Goal: Task Accomplishment & Management: Manage account settings

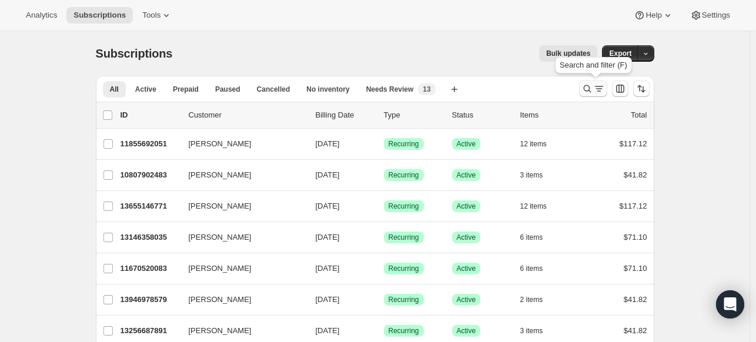
click at [593, 84] on icon "Search and filter results" at bounding box center [588, 89] width 12 height 12
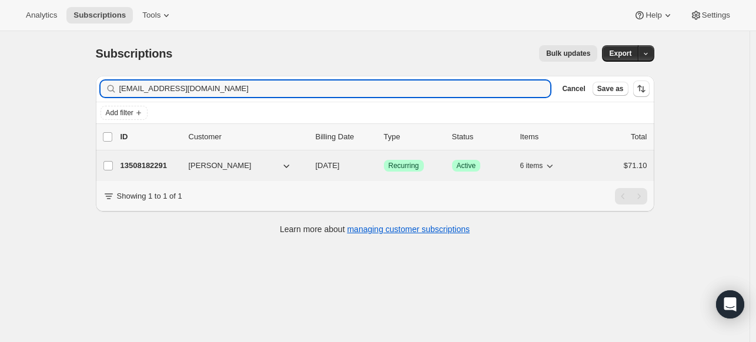
type input "[EMAIL_ADDRESS][DOMAIN_NAME]"
click at [169, 171] on p "13508182291" at bounding box center [150, 166] width 59 height 12
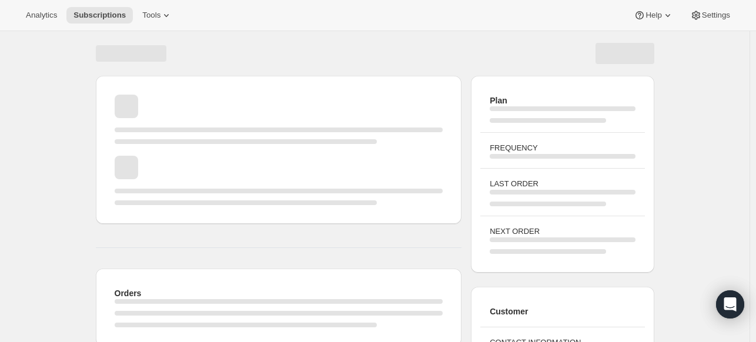
click at [166, 168] on div "Page loading" at bounding box center [279, 180] width 329 height 49
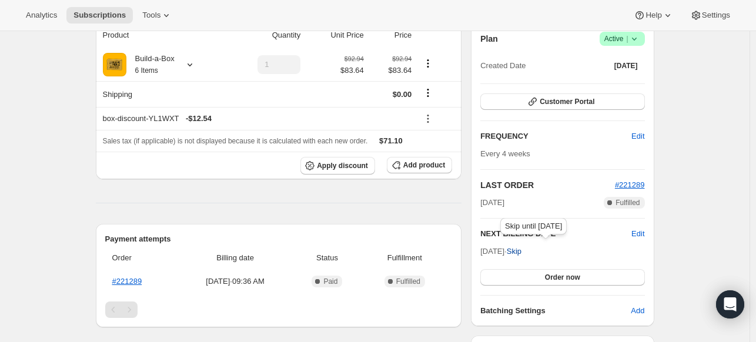
scroll to position [118, 0]
click at [637, 230] on span "Edit" at bounding box center [638, 234] width 13 height 12
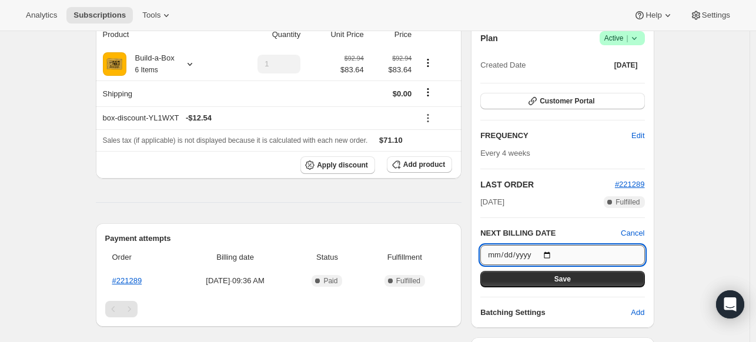
click at [559, 257] on input "[DATE]" at bounding box center [562, 255] width 164 height 20
type input "[DATE]"
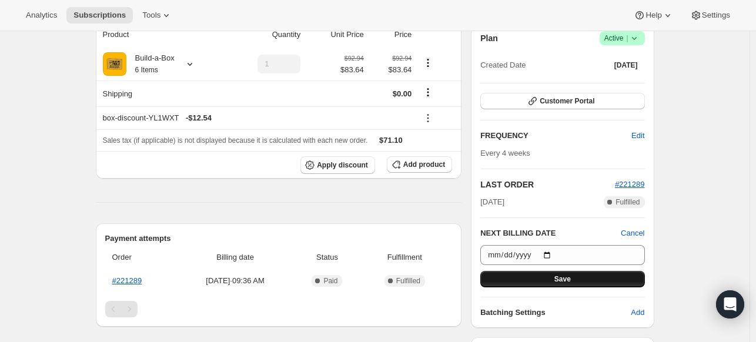
click at [549, 278] on button "Save" at bounding box center [562, 279] width 164 height 16
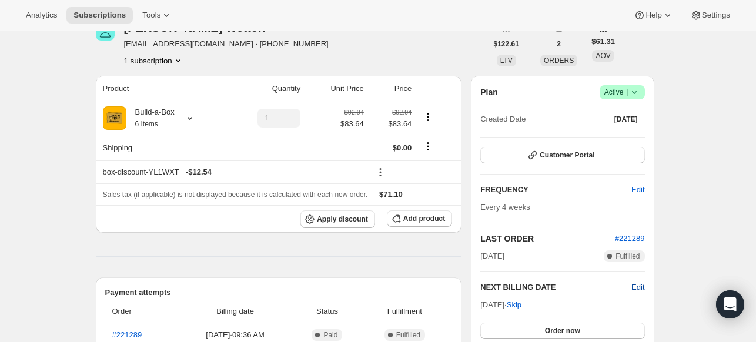
click at [633, 286] on span "Edit" at bounding box center [638, 288] width 13 height 12
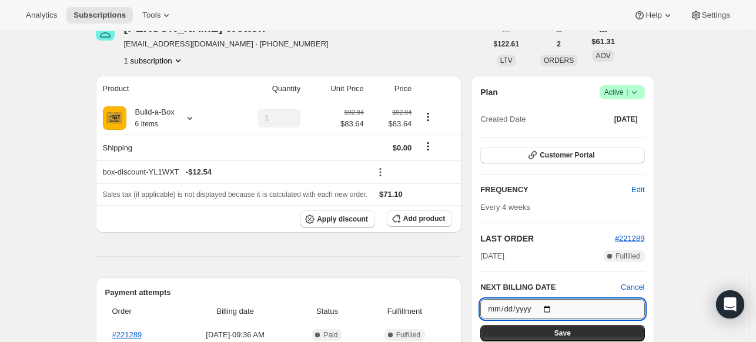
click at [556, 310] on input "[DATE]" at bounding box center [562, 309] width 164 height 20
type input "[DATE]"
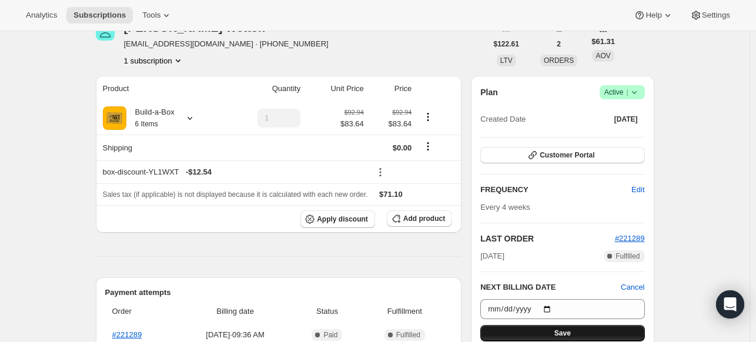
click at [529, 326] on button "Save" at bounding box center [562, 333] width 164 height 16
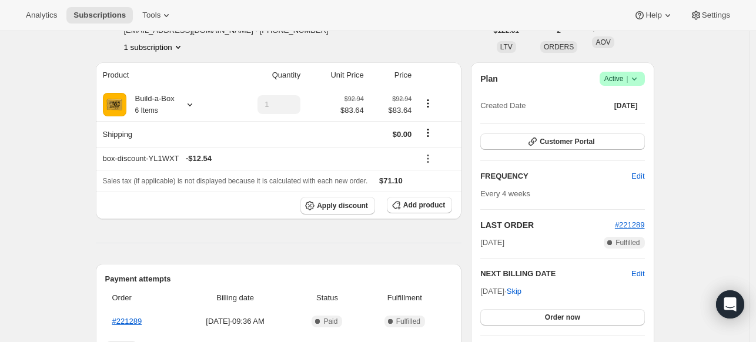
scroll to position [235, 0]
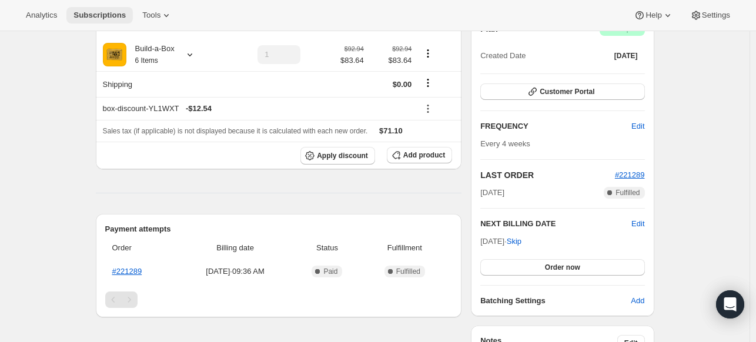
click at [105, 16] on span "Subscriptions" at bounding box center [100, 15] width 52 height 9
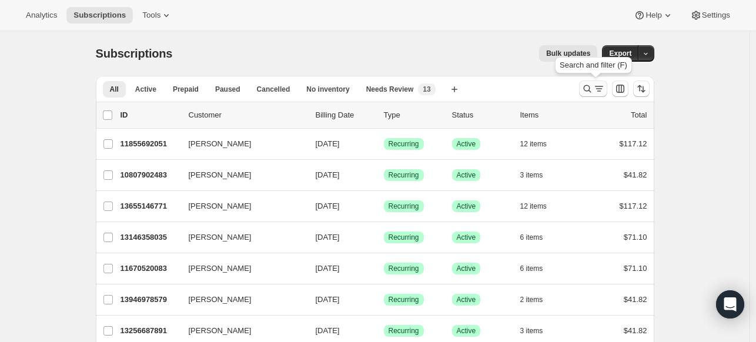
click at [588, 89] on icon "Search and filter results" at bounding box center [588, 89] width 12 height 12
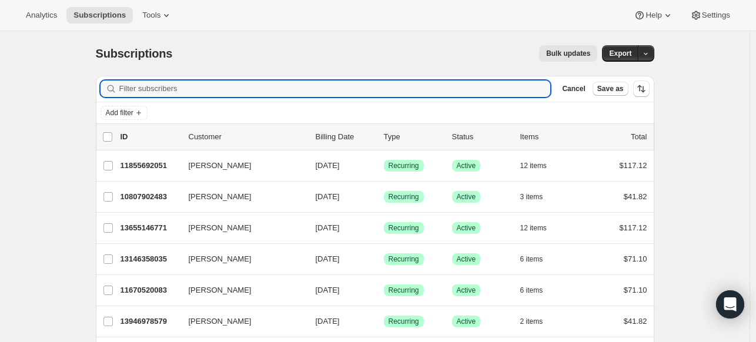
paste input "[EMAIL_ADDRESS][DOMAIN_NAME]"
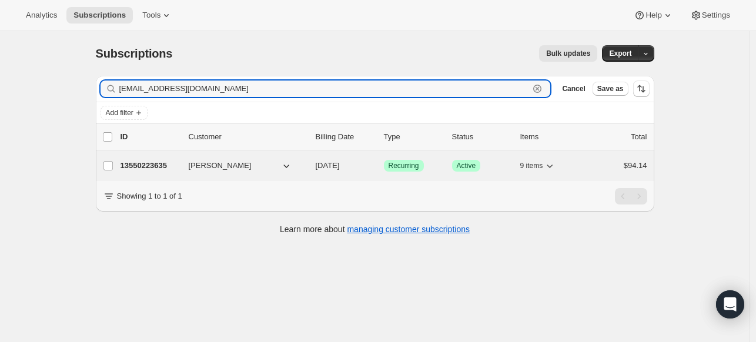
type input "[EMAIL_ADDRESS][DOMAIN_NAME]"
click at [132, 161] on p "13550223635" at bounding box center [150, 166] width 59 height 12
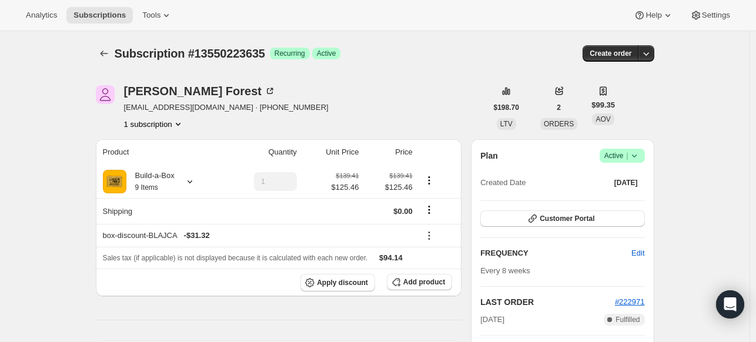
click at [634, 155] on icon at bounding box center [635, 156] width 12 height 12
click at [626, 197] on span "Cancel subscription" at bounding box center [620, 198] width 66 height 9
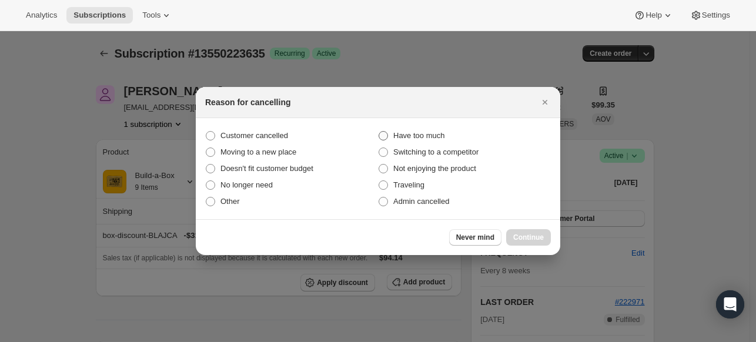
click at [435, 139] on span "Have too much" at bounding box center [418, 135] width 51 height 9
click at [379, 132] on input "Have too much" at bounding box center [379, 131] width 1 height 1
radio input "true"
click at [522, 235] on span "Continue" at bounding box center [528, 237] width 31 height 9
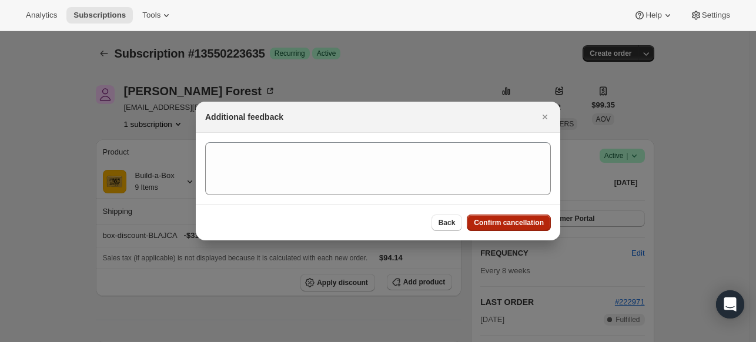
click at [522, 228] on button "Confirm cancellation" at bounding box center [509, 223] width 84 height 16
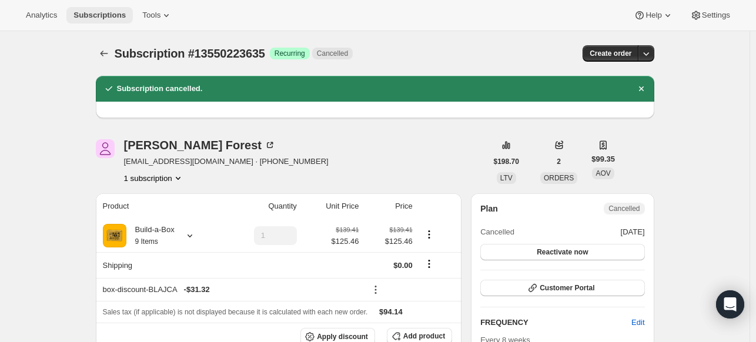
click at [124, 19] on span "Subscriptions" at bounding box center [100, 15] width 52 height 9
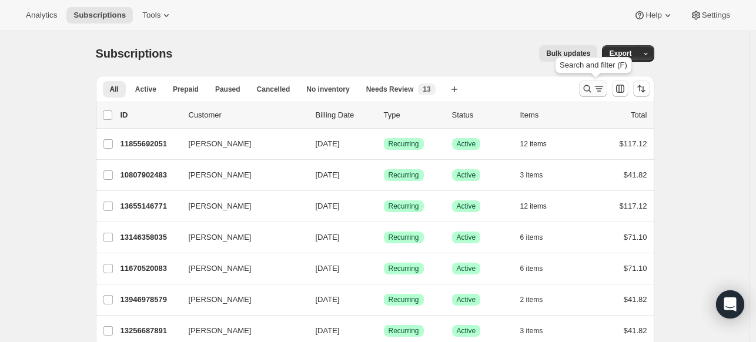
click at [593, 87] on icon "Search and filter results" at bounding box center [588, 89] width 12 height 12
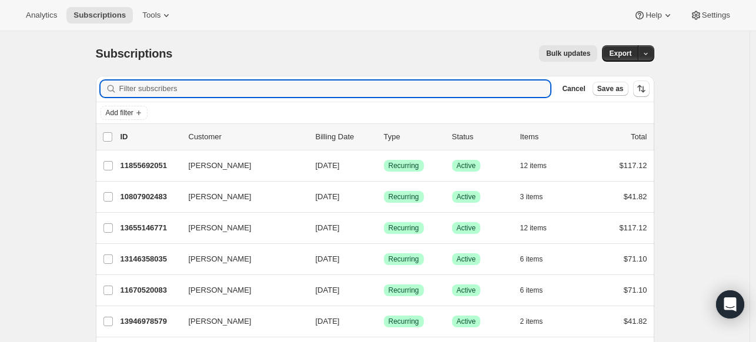
paste input "[EMAIL_ADDRESS][DOMAIN_NAME]"
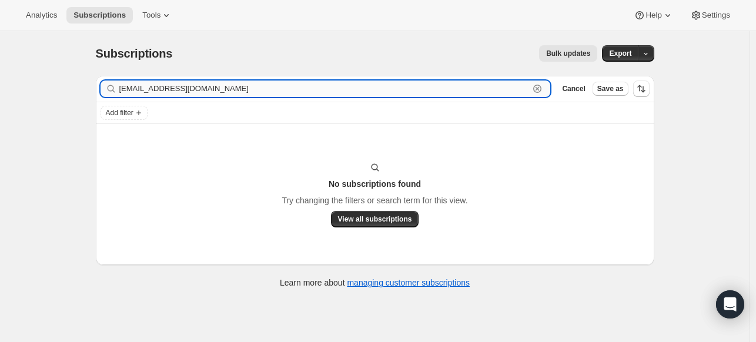
drag, startPoint x: 269, startPoint y: 82, endPoint x: 263, endPoint y: 88, distance: 7.9
click at [263, 88] on input "[EMAIL_ADDRESS][DOMAIN_NAME]" at bounding box center [324, 89] width 410 height 16
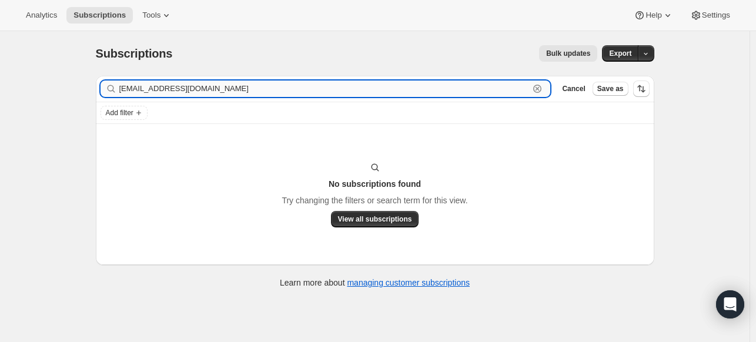
paste input "[PERSON_NAME]"
click at [155, 91] on input "[PERSON_NAME]" at bounding box center [324, 89] width 410 height 16
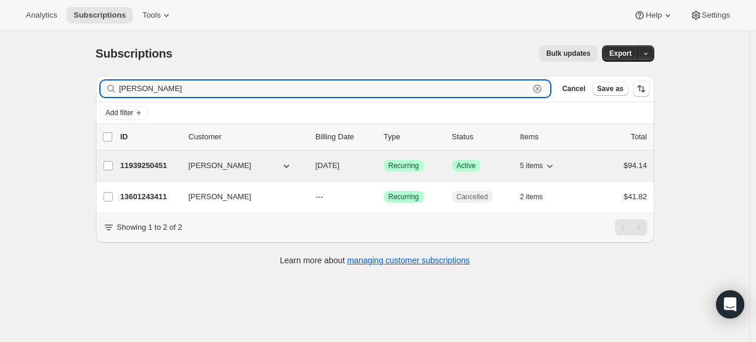
type input "[PERSON_NAME]"
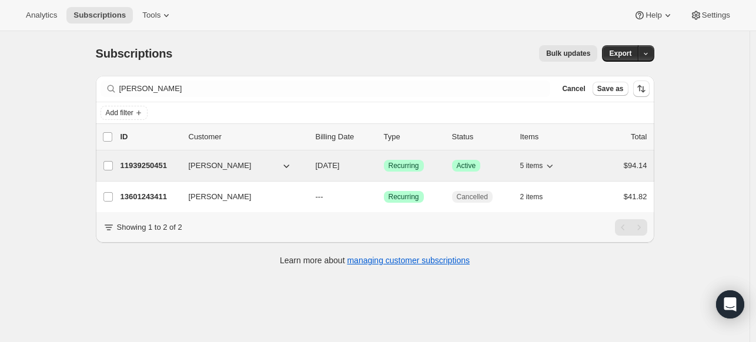
click at [151, 162] on p "11939250451" at bounding box center [150, 166] width 59 height 12
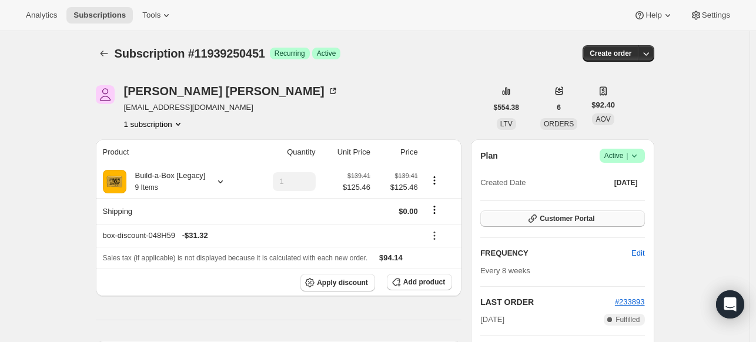
click at [627, 212] on button "Customer Portal" at bounding box center [562, 219] width 164 height 16
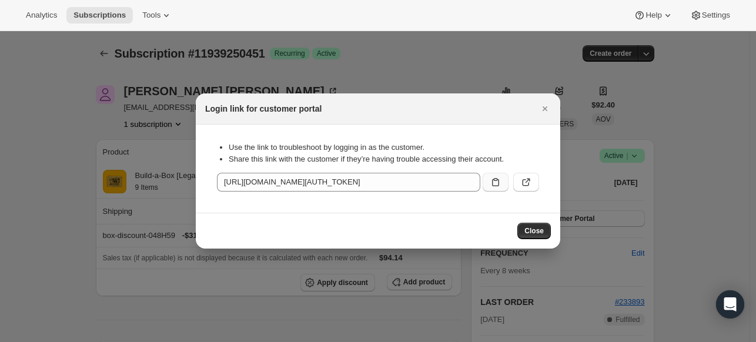
click at [503, 177] on button ":r1ic:" at bounding box center [496, 182] width 26 height 19
click at [506, 55] on div at bounding box center [378, 171] width 756 height 342
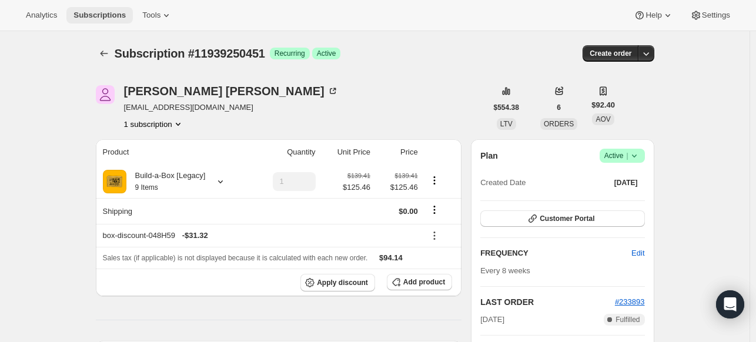
click at [108, 16] on span "Subscriptions" at bounding box center [100, 15] width 52 height 9
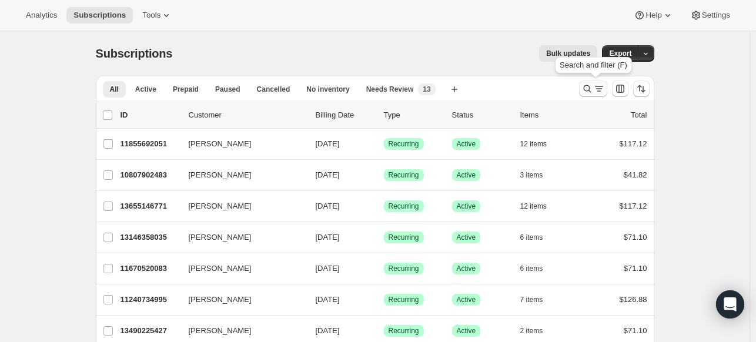
click at [583, 88] on button "Search and filter results" at bounding box center [593, 89] width 28 height 16
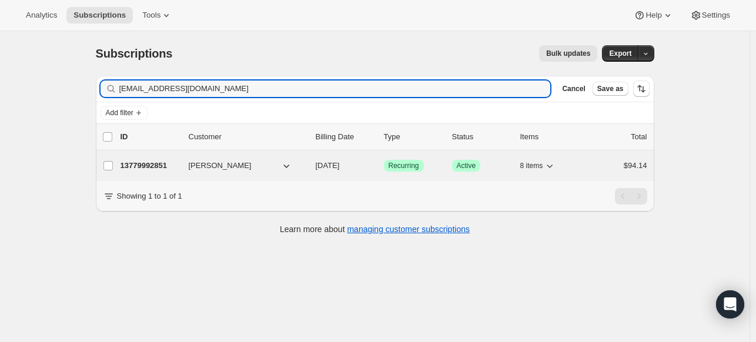
type input "[EMAIL_ADDRESS][DOMAIN_NAME]"
click at [167, 162] on p "13779992851" at bounding box center [150, 166] width 59 height 12
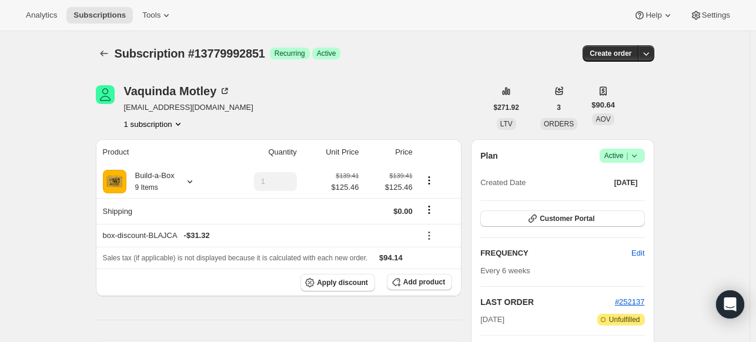
click at [636, 157] on icon at bounding box center [634, 156] width 5 height 3
click at [614, 196] on span "Cancel subscription" at bounding box center [620, 198] width 66 height 9
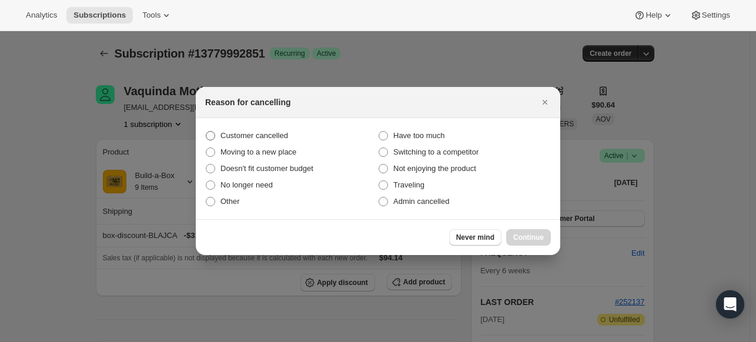
click at [270, 136] on span "Customer cancelled" at bounding box center [255, 135] width 68 height 9
click at [206, 132] on input "Customer cancelled" at bounding box center [206, 131] width 1 height 1
radio input "true"
click at [524, 236] on span "Continue" at bounding box center [528, 237] width 31 height 9
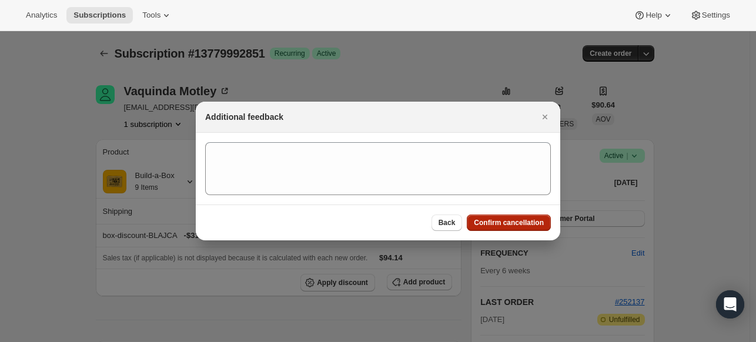
click at [497, 227] on span "Confirm cancellation" at bounding box center [509, 222] width 70 height 9
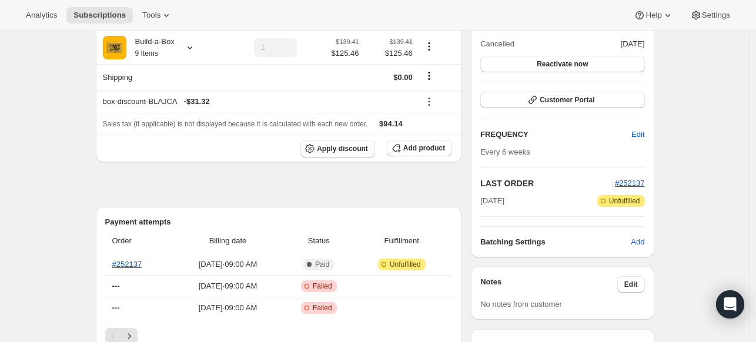
scroll to position [235, 0]
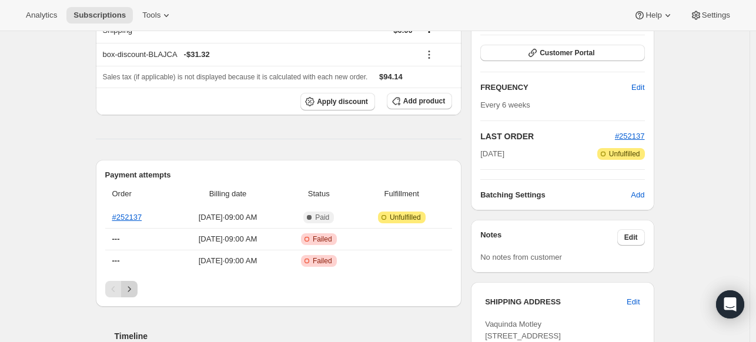
click at [138, 292] on button "Next" at bounding box center [129, 289] width 16 height 16
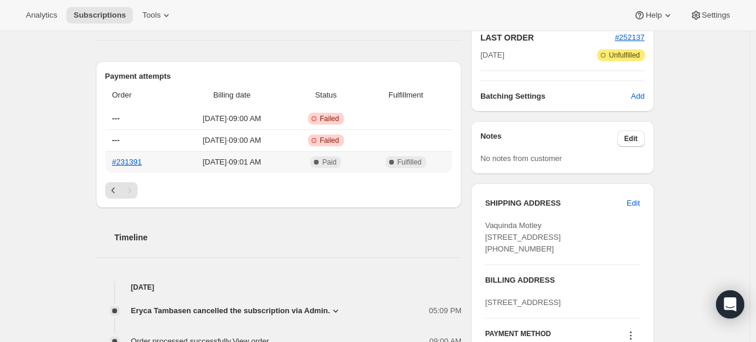
scroll to position [353, 0]
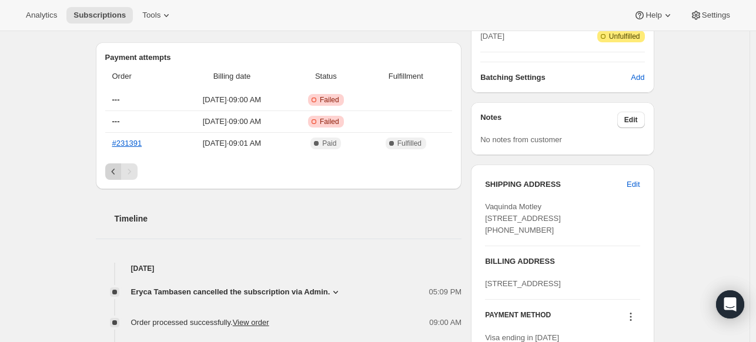
click at [108, 173] on div "Payment attempts Order Billing date Status Fulfillment --- [DATE] · 09:00 AM Cr…" at bounding box center [279, 115] width 366 height 147
click at [112, 173] on icon "Previous" at bounding box center [114, 172] width 12 height 12
